Goal: Information Seeking & Learning: Learn about a topic

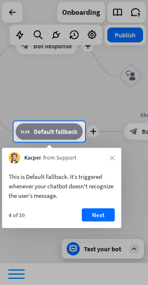
click at [101, 212] on button "Next" at bounding box center [98, 214] width 33 height 13
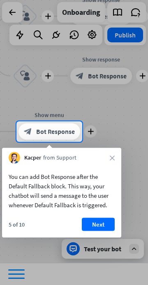
click at [101, 225] on button "Next" at bounding box center [98, 224] width 33 height 13
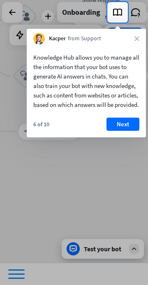
click at [132, 130] on button "Next" at bounding box center [123, 124] width 33 height 13
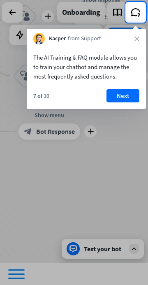
click at [128, 90] on button "Next" at bounding box center [123, 95] width 33 height 13
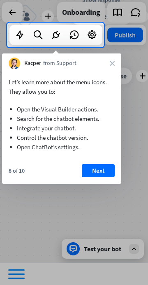
click at [103, 171] on button "Next" at bounding box center [98, 170] width 33 height 13
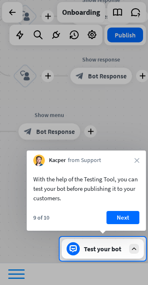
click at [123, 213] on button "Next" at bounding box center [123, 217] width 33 height 13
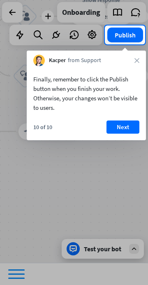
click at [130, 125] on button "Next" at bounding box center [123, 126] width 33 height 13
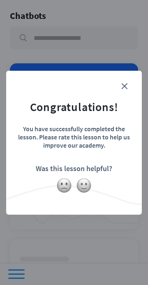
click at [81, 183] on img at bounding box center [84, 186] width 16 height 16
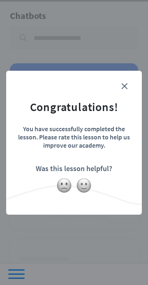
click at [126, 83] on form "Congratulations! You have successfully completed the lesson. Please rate this l…" at bounding box center [73, 130] width 115 height 98
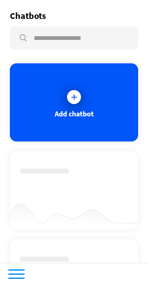
click at [74, 99] on icon at bounding box center [74, 97] width 8 height 8
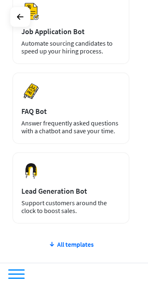
scroll to position [554, 0]
